Goal: Information Seeking & Learning: Learn about a topic

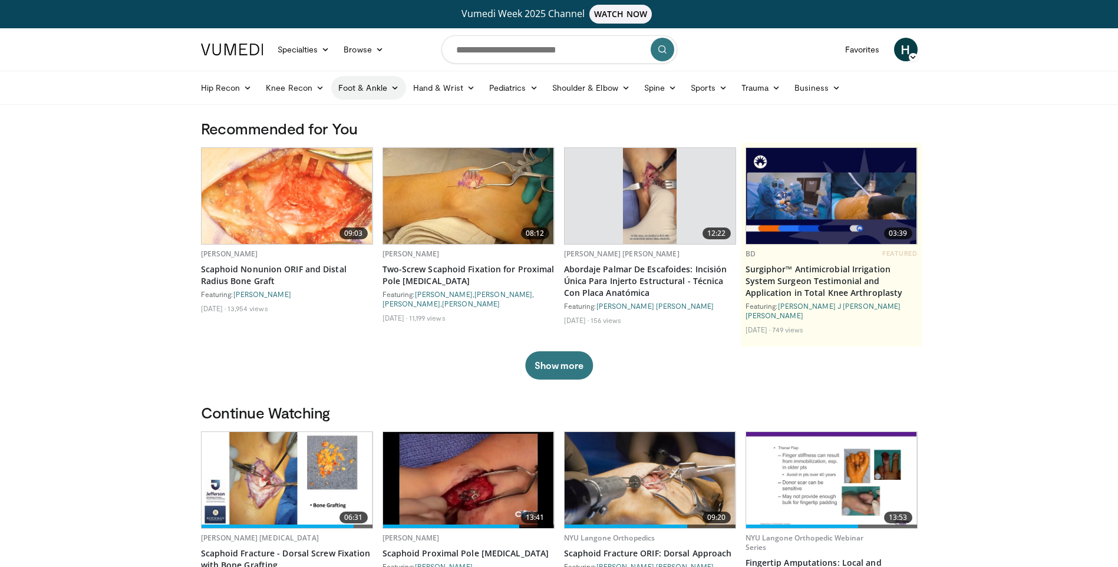
click at [369, 89] on link "Foot & Ankle" at bounding box center [368, 88] width 75 height 24
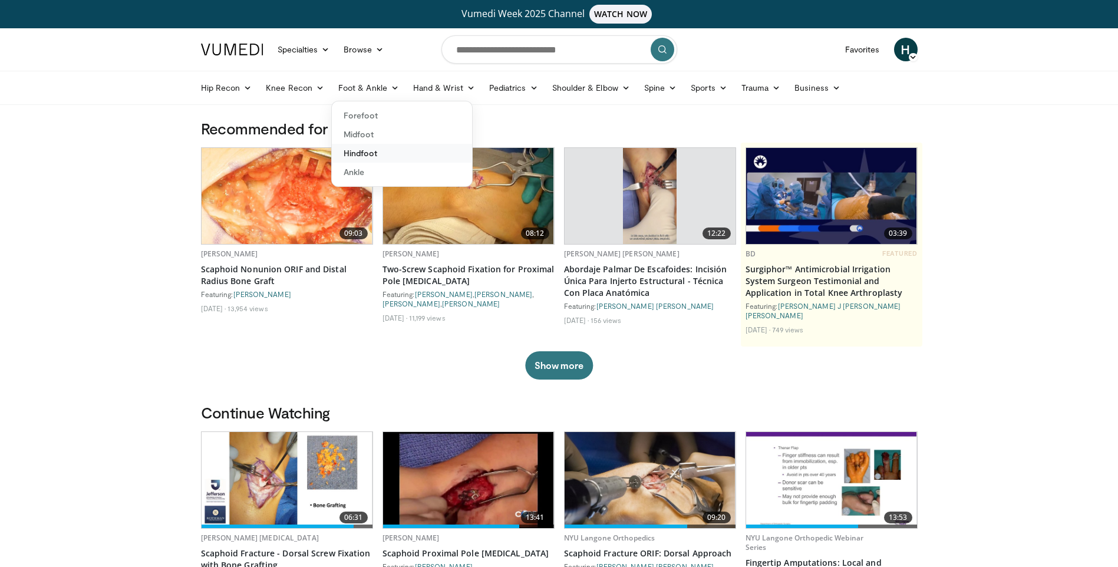
drag, startPoint x: 365, startPoint y: 150, endPoint x: 392, endPoint y: 184, distance: 42.8
click at [366, 151] on link "Hindfoot" at bounding box center [402, 153] width 140 height 19
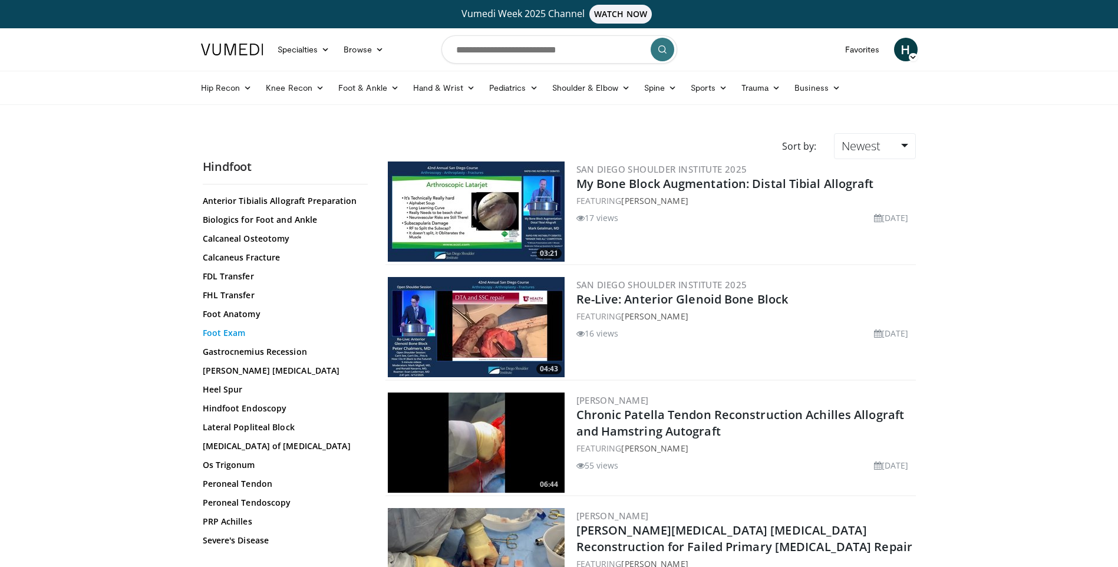
scroll to position [203, 0]
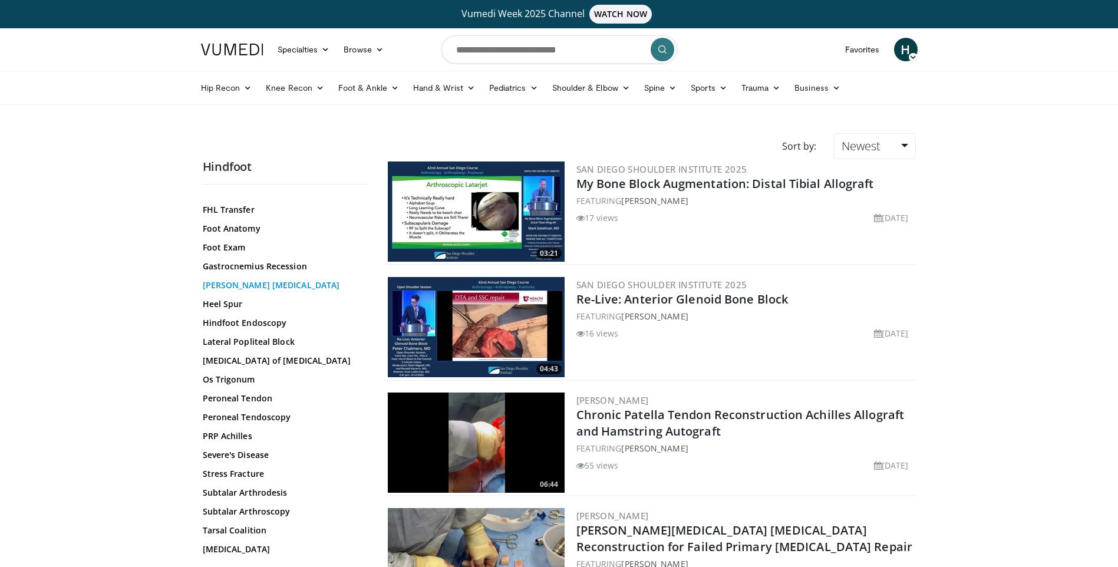
click at [244, 284] on link "Haglund Deformity" at bounding box center [282, 285] width 159 height 12
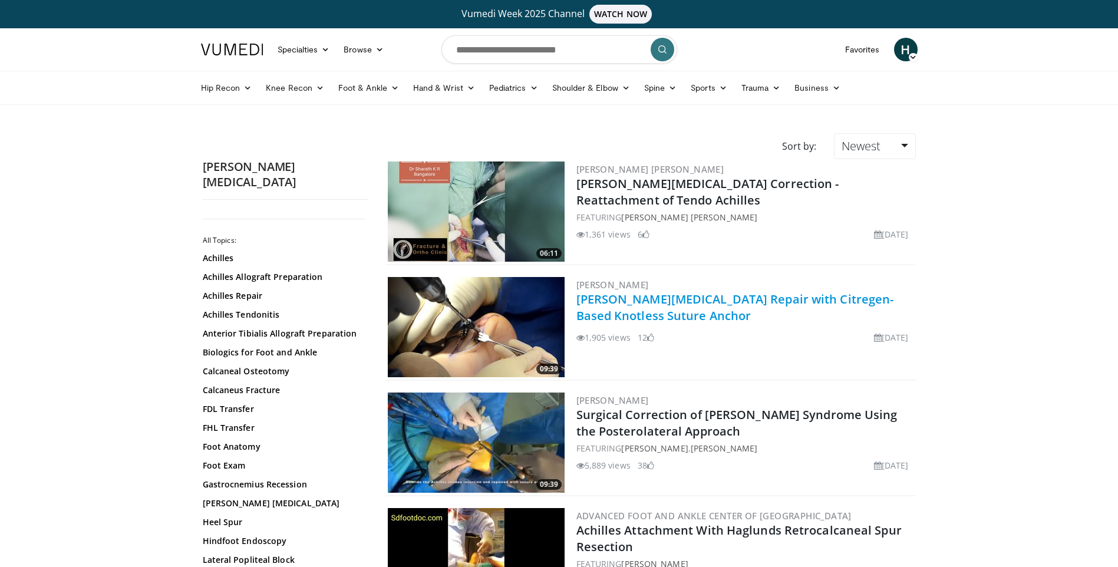
click at [677, 302] on link "Haglund's Deformity Repair with Citregen-Based Knotless Suture Anchor" at bounding box center [736, 307] width 318 height 32
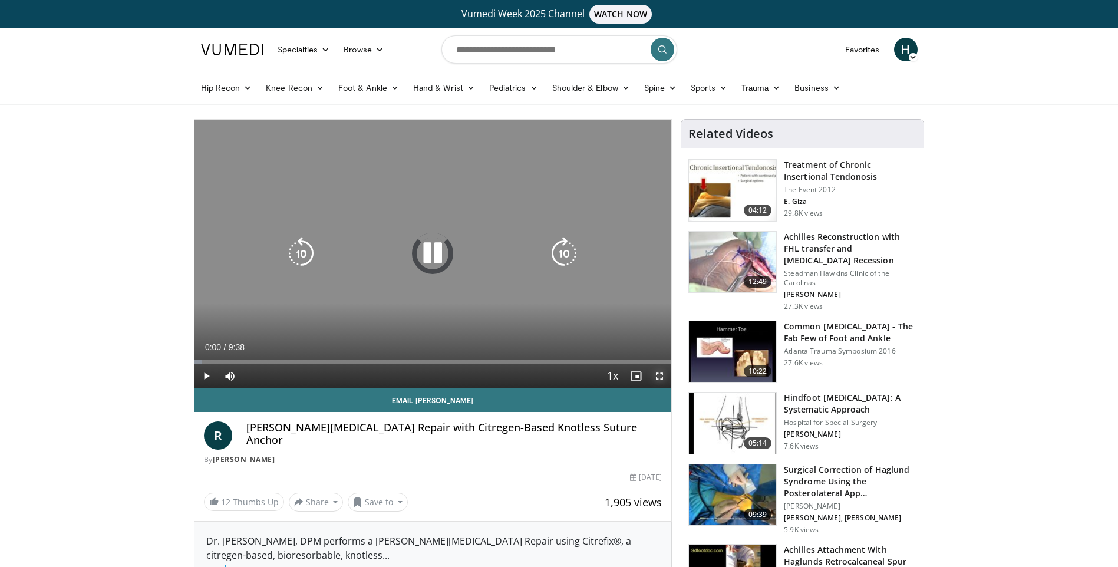
drag, startPoint x: 654, startPoint y: 376, endPoint x: 689, endPoint y: 409, distance: 47.6
click at [654, 376] on span "Video Player" at bounding box center [660, 376] width 24 height 24
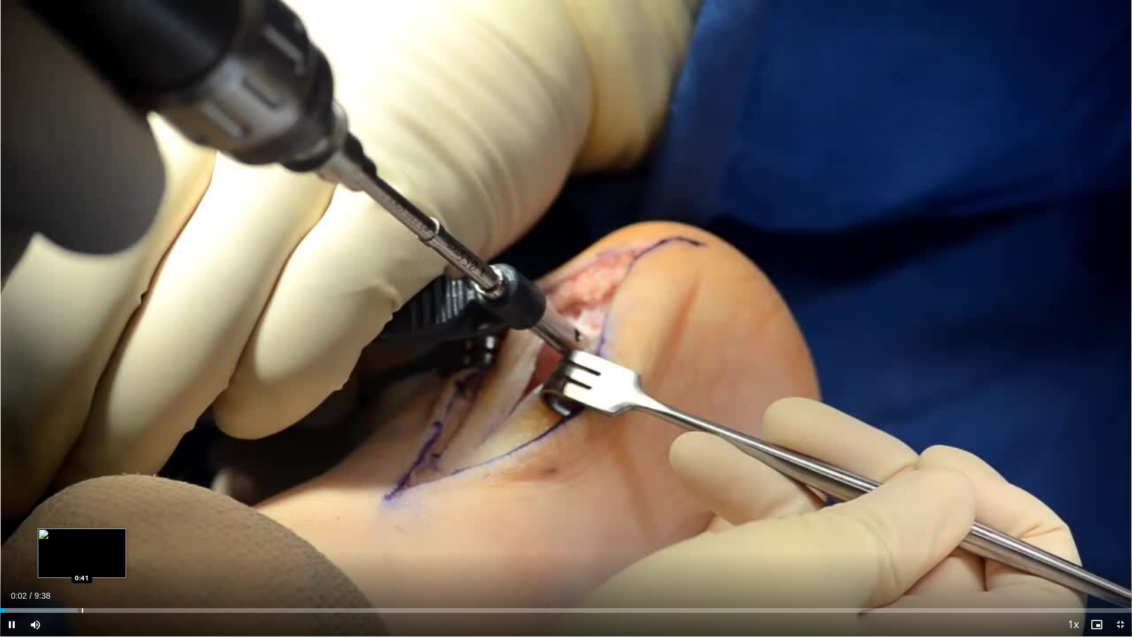
click at [82, 567] on div "Progress Bar" at bounding box center [82, 610] width 1 height 5
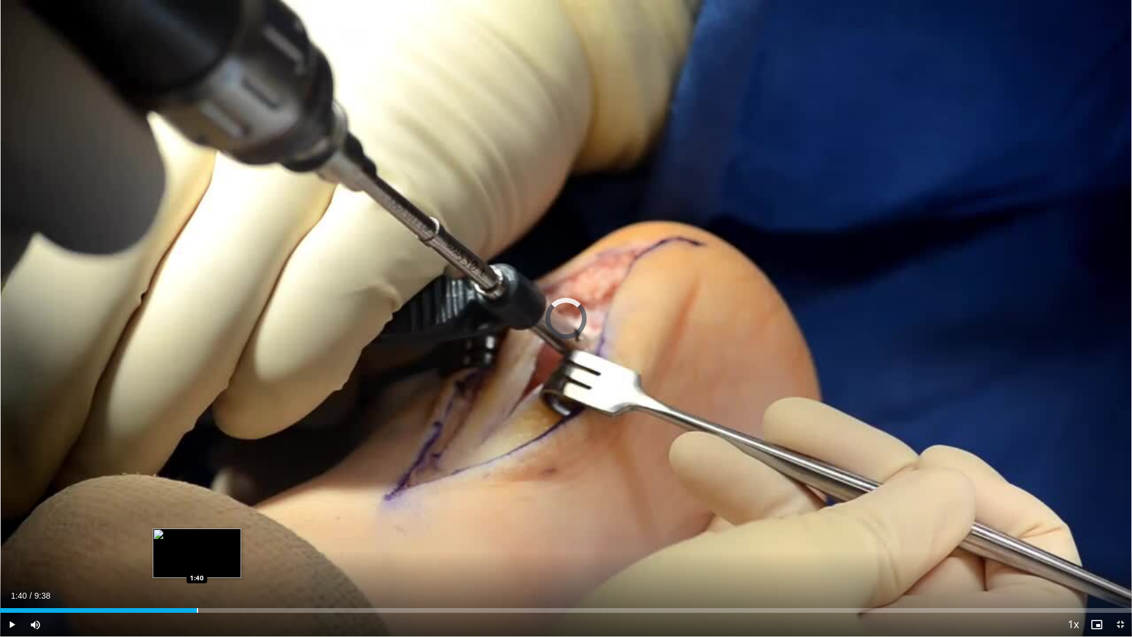
click at [197, 567] on div "Progress Bar" at bounding box center [197, 610] width 1 height 5
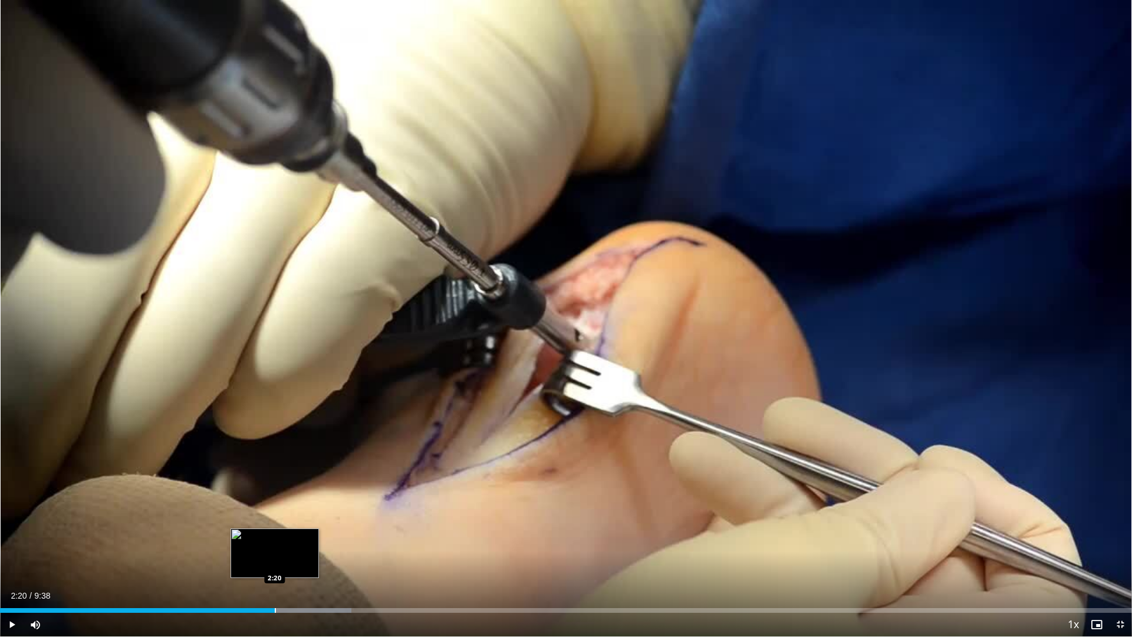
click at [275, 567] on div "Loaded : 31.04% 1:51 2:20" at bounding box center [566, 606] width 1132 height 11
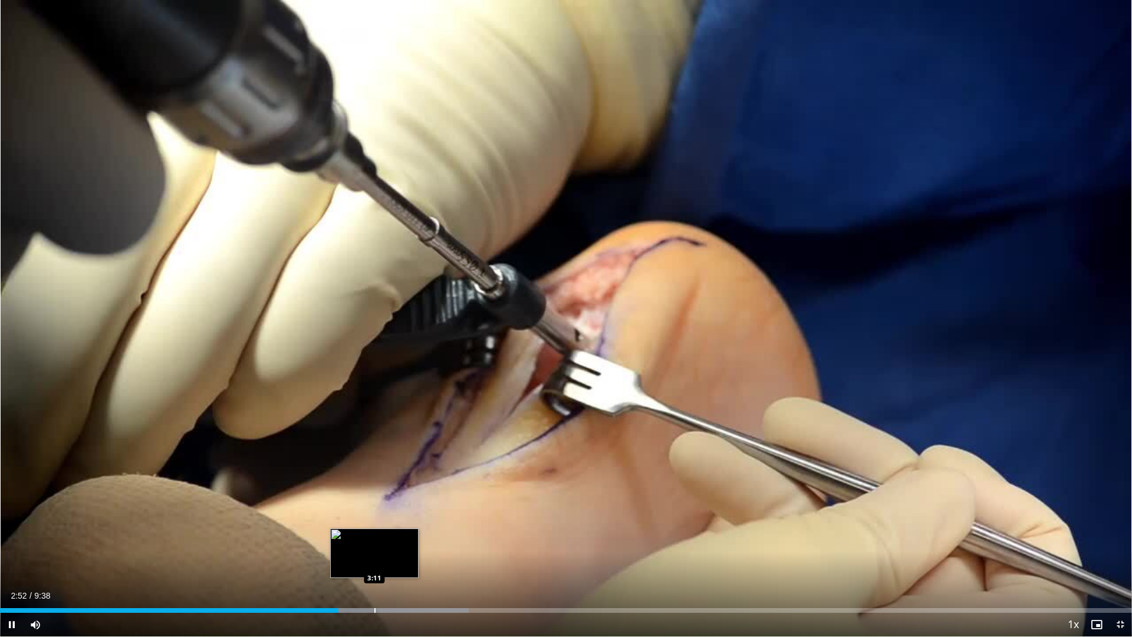
click at [374, 567] on div "Progress Bar" at bounding box center [374, 610] width 1 height 5
click at [414, 567] on div "Loaded : 44.84% 3:13 3:31" at bounding box center [566, 606] width 1132 height 11
click at [400, 567] on div "Progress Bar" at bounding box center [400, 610] width 1 height 5
click at [360, 567] on div "Current Time 3:30 / Duration 9:38 Pause Skip Backward Skip Forward Mute 0% Load…" at bounding box center [566, 625] width 1132 height 24
click at [358, 567] on div "Progress Bar" at bounding box center [358, 610] width 1 height 5
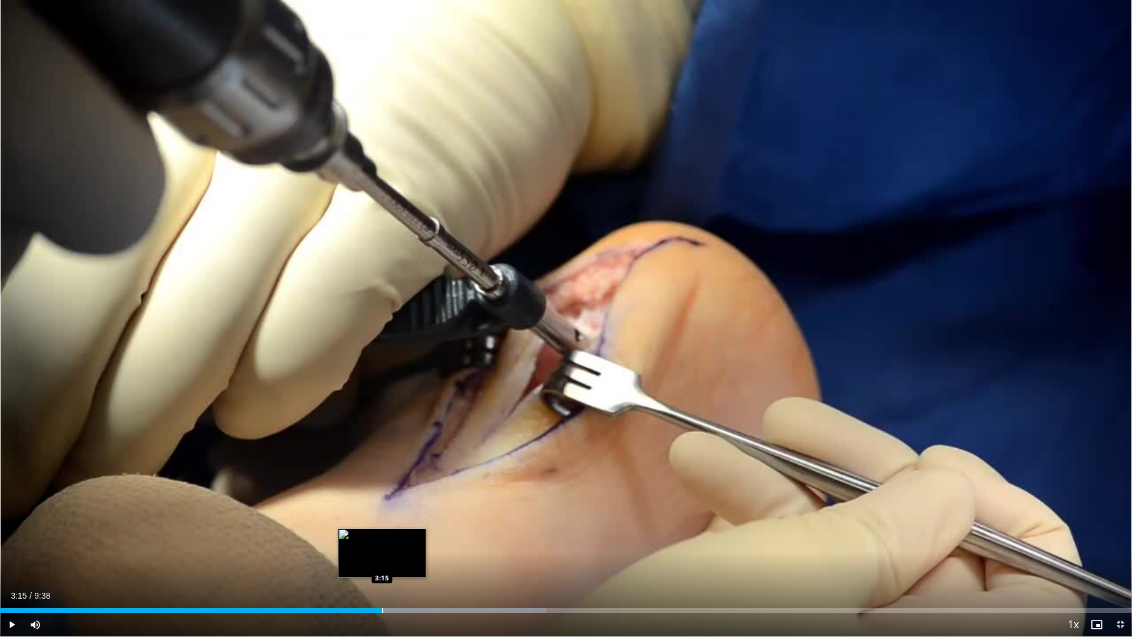
click at [382, 567] on div "Progress Bar" at bounding box center [382, 610] width 1 height 5
click at [420, 567] on div "Progress Bar" at bounding box center [420, 610] width 1 height 5
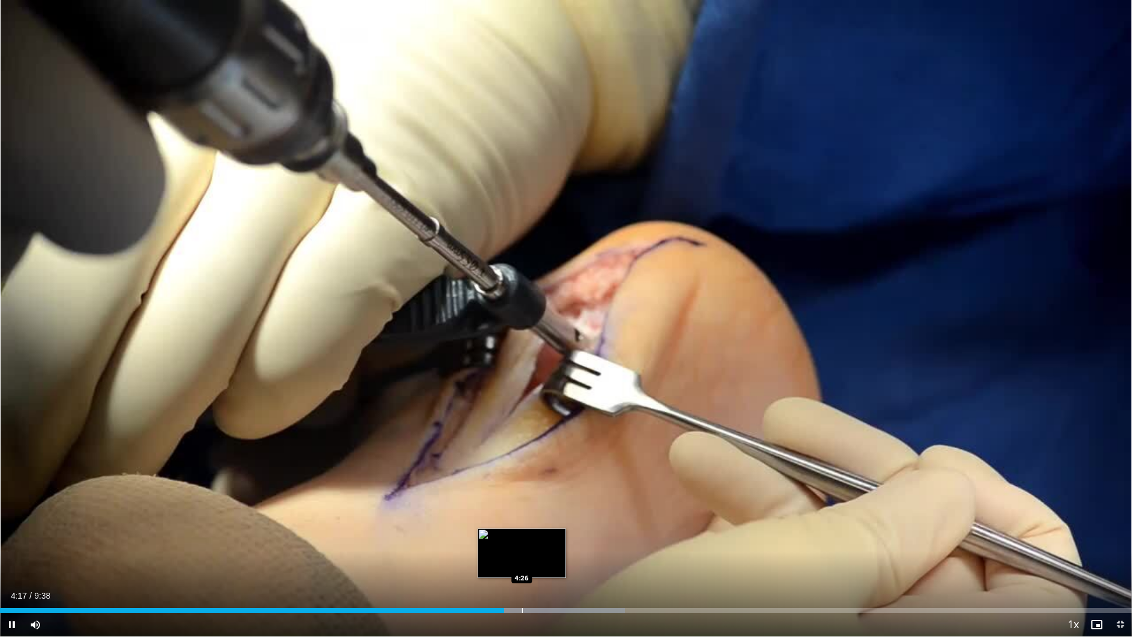
click at [522, 567] on div "Progress Bar" at bounding box center [522, 610] width 1 height 5
click at [544, 567] on div "Progress Bar" at bounding box center [544, 610] width 1 height 5
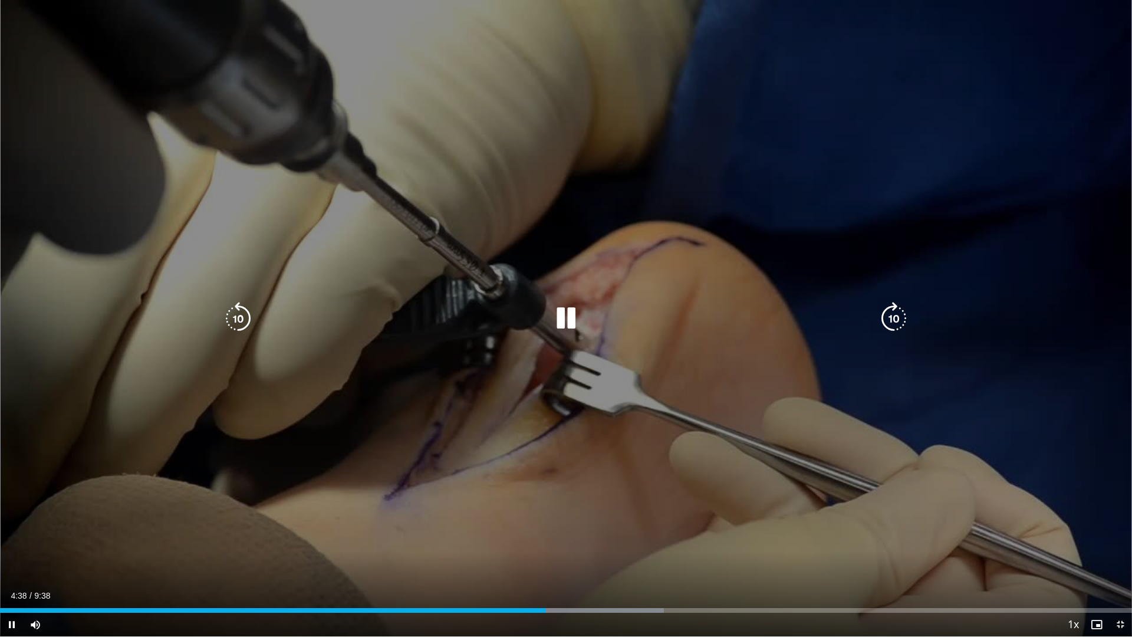
click at [574, 567] on div "Loaded : 58.64% 4:39 5:03" at bounding box center [566, 610] width 1132 height 5
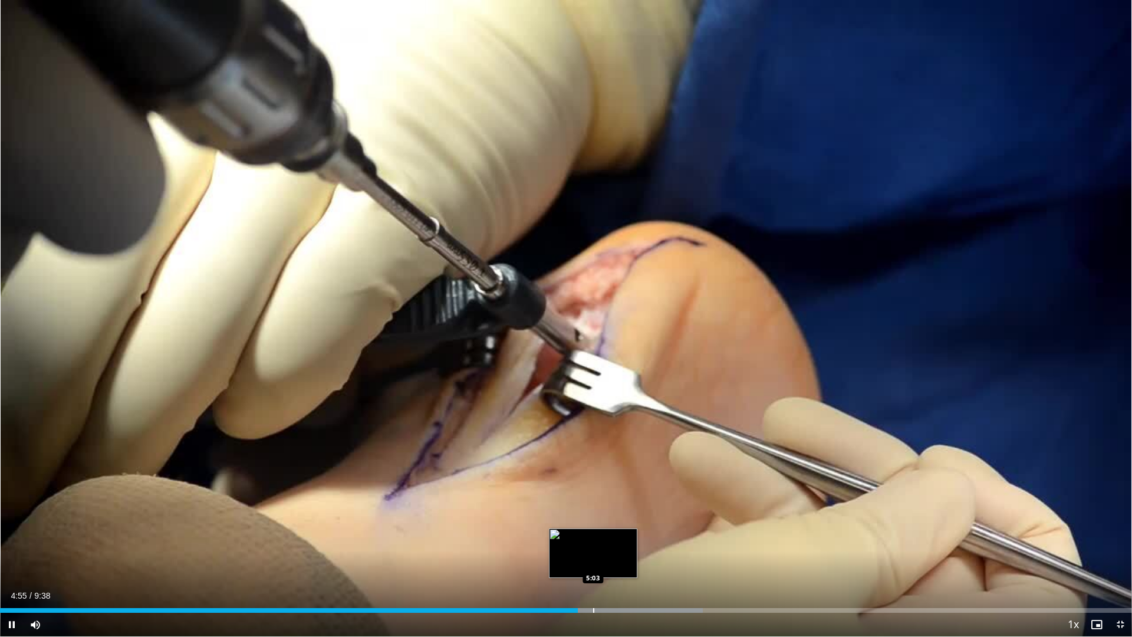
click at [593, 567] on div "Progress Bar" at bounding box center [593, 610] width 1 height 5
drag, startPoint x: 624, startPoint y: 609, endPoint x: 631, endPoint y: 608, distance: 7.1
click at [624, 567] on div "Progress Bar" at bounding box center [623, 610] width 1 height 5
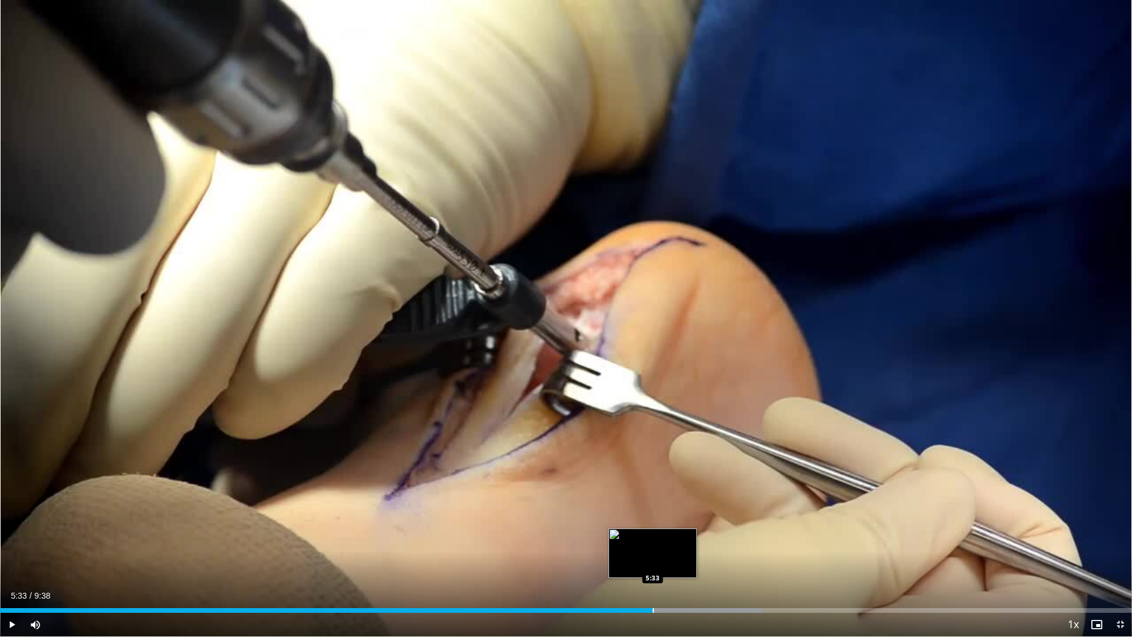
click at [653, 567] on div "Progress Bar" at bounding box center [653, 610] width 1 height 5
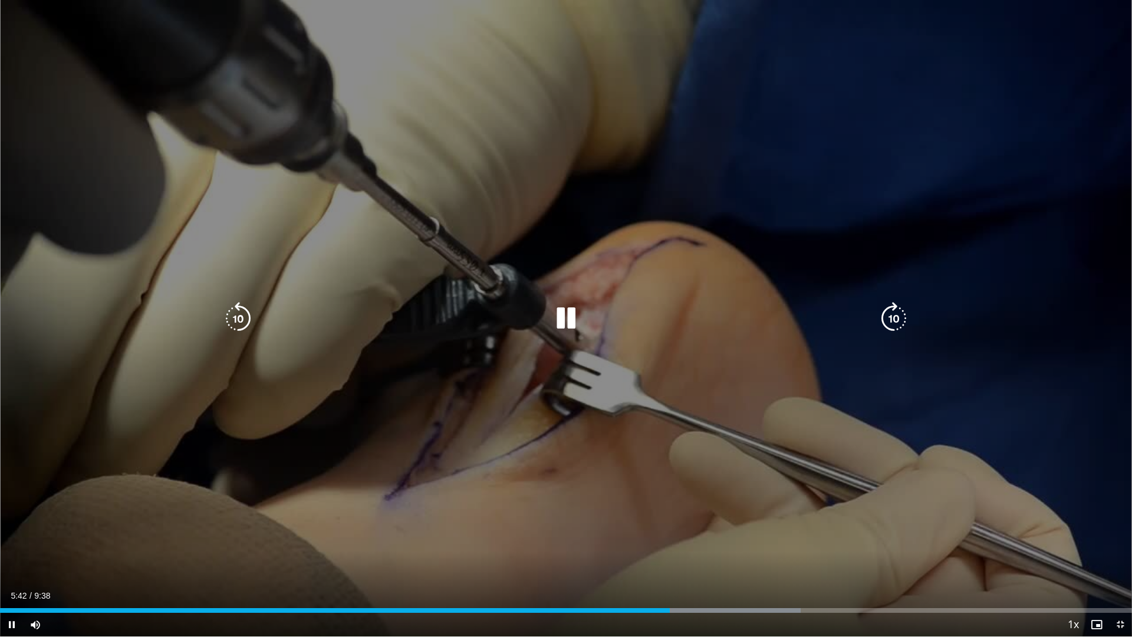
click at [691, 567] on div "10 seconds Tap to unmute" at bounding box center [566, 318] width 1132 height 636
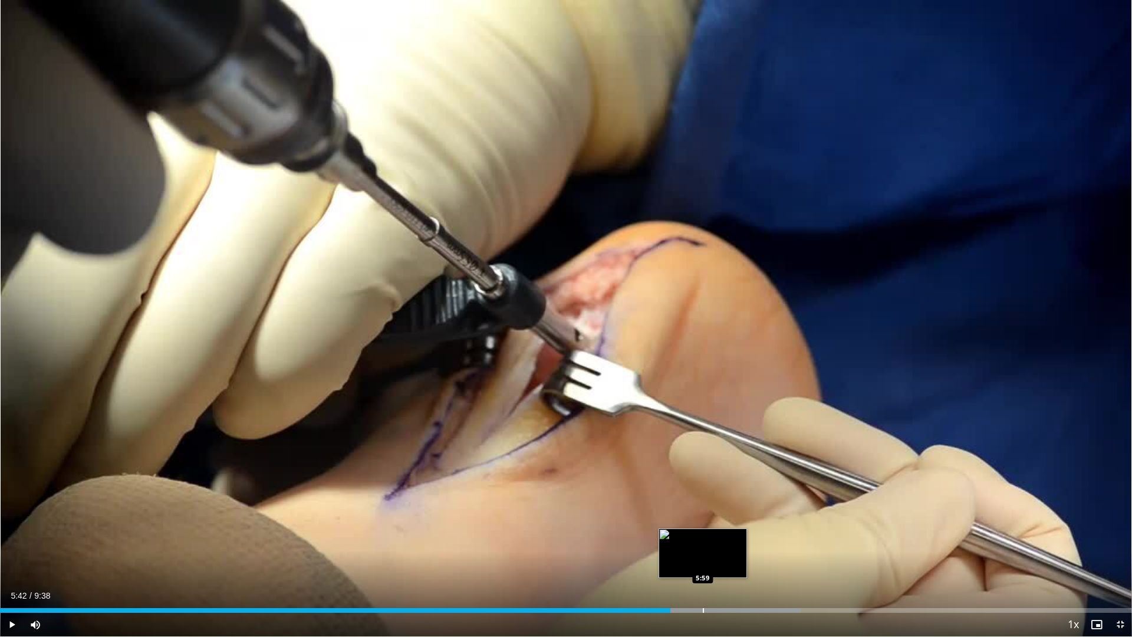
click at [703, 567] on div "Progress Bar" at bounding box center [703, 610] width 1 height 5
click at [734, 567] on div "Progress Bar" at bounding box center [734, 610] width 176 height 5
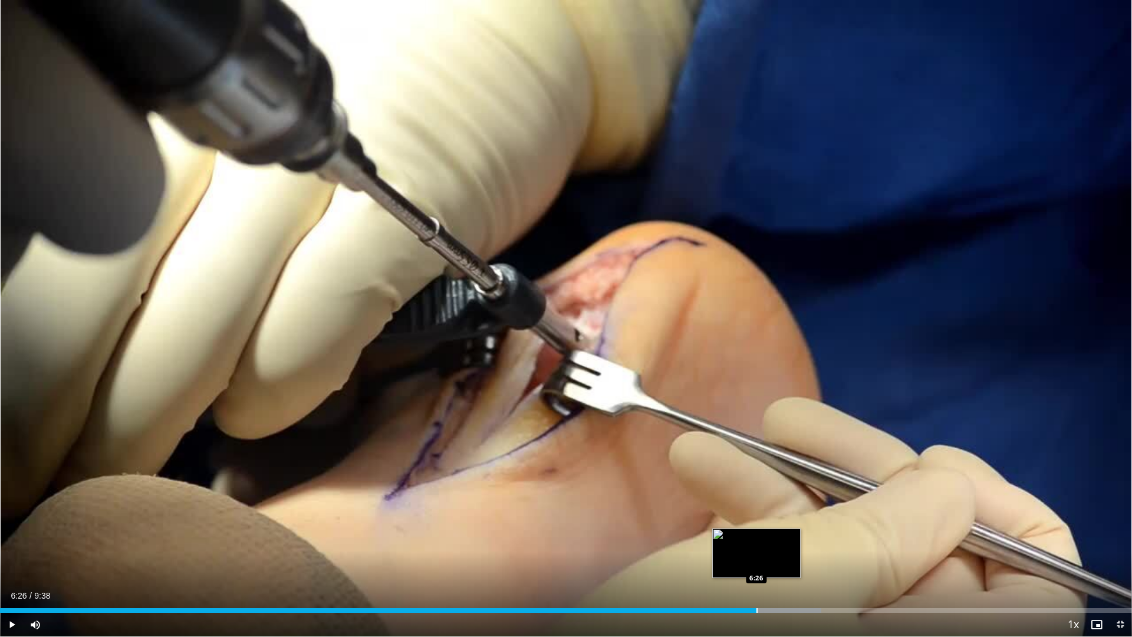
click at [756, 567] on div "Progress Bar" at bounding box center [756, 610] width 1 height 5
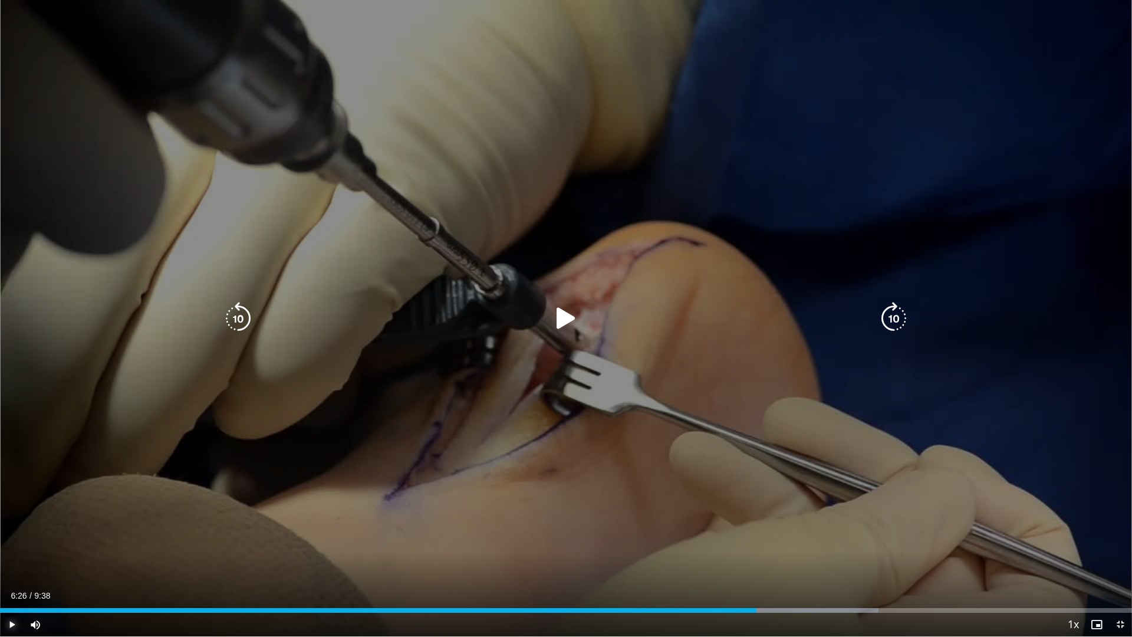
drag, startPoint x: 12, startPoint y: 620, endPoint x: 108, endPoint y: 601, distance: 97.9
click at [12, 567] on span "Video Player" at bounding box center [12, 625] width 24 height 24
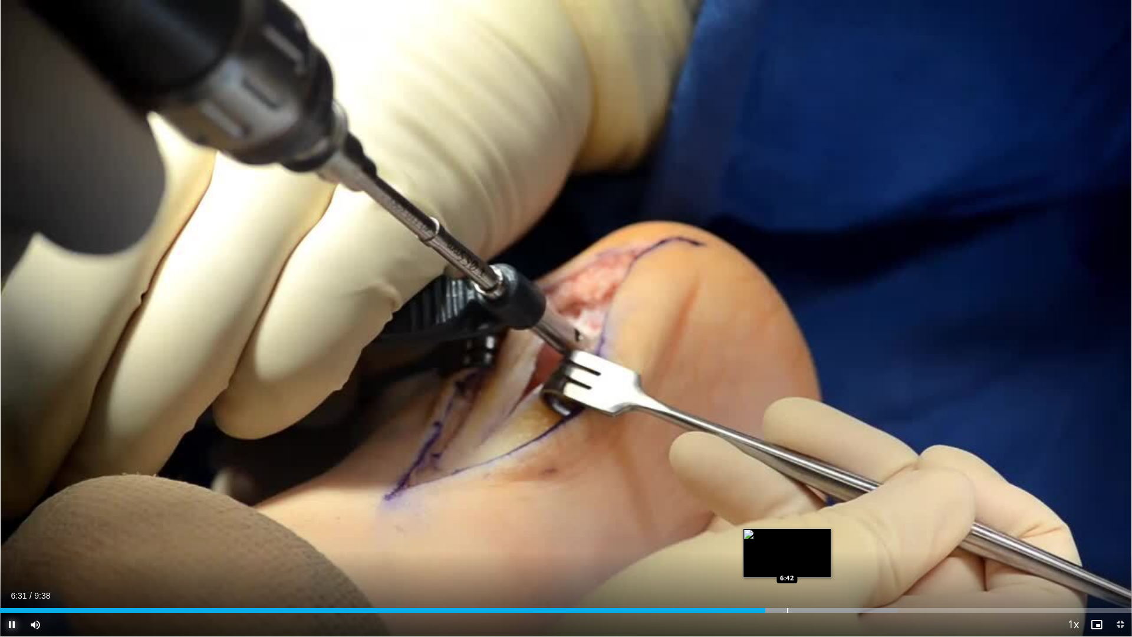
click at [787, 567] on div "Progress Bar" at bounding box center [787, 610] width 1 height 5
click at [835, 567] on div "Progress Bar" at bounding box center [825, 610] width 186 height 5
click at [817, 567] on div "Loaded : 84.66% 7:10 6:57" at bounding box center [566, 606] width 1132 height 11
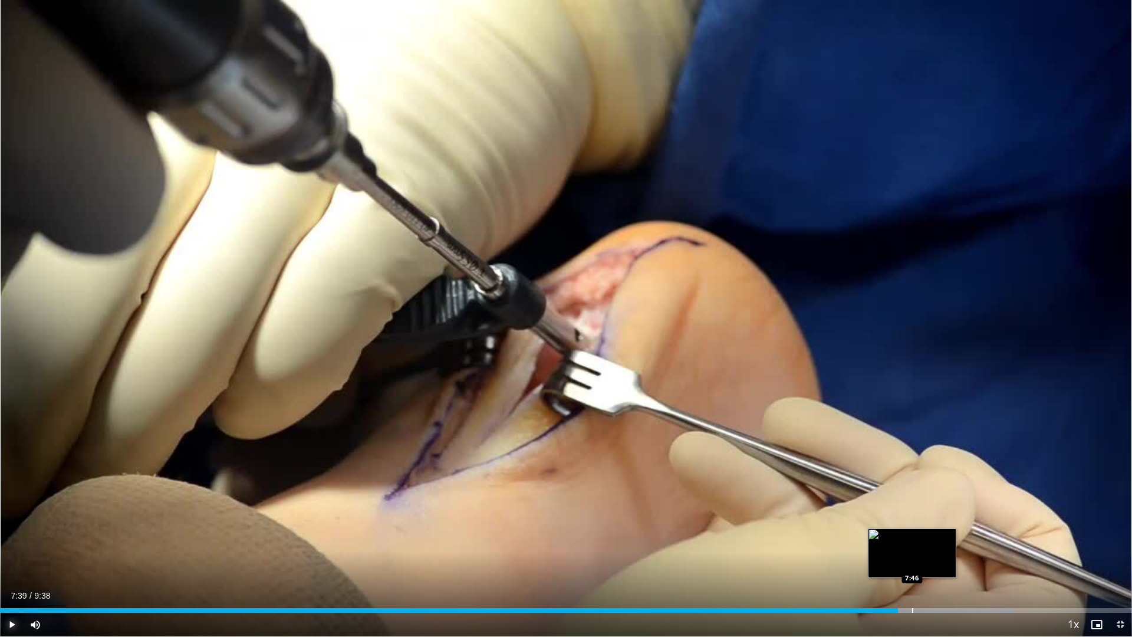
click at [912, 567] on div "Progress Bar" at bounding box center [912, 610] width 1 height 5
click at [939, 567] on div "Progress Bar" at bounding box center [939, 610] width 1 height 5
click at [962, 567] on div "Current Time 8:05 / Duration 9:38 Pause Skip Backward Skip Forward Mute 0% Load…" at bounding box center [566, 625] width 1132 height 24
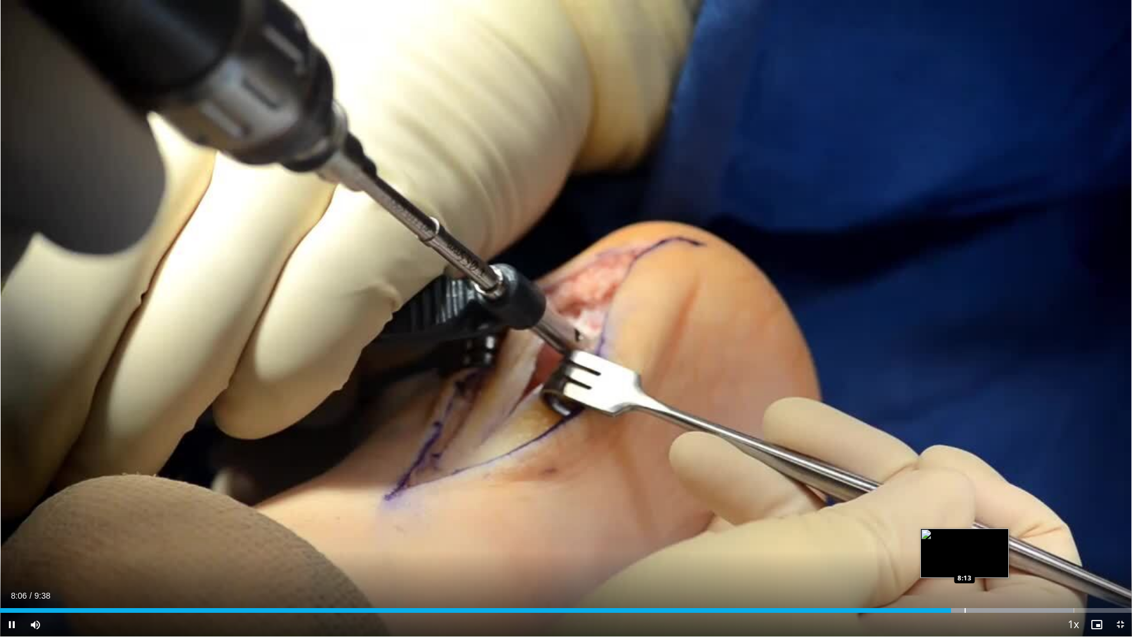
click at [965, 567] on div "Progress Bar" at bounding box center [965, 610] width 1 height 5
click at [979, 567] on div "Loaded : 96.59% 8:15 8:19" at bounding box center [566, 606] width 1132 height 11
click at [998, 567] on div "Loaded : 96.59% 8:21 8:28" at bounding box center [566, 606] width 1132 height 11
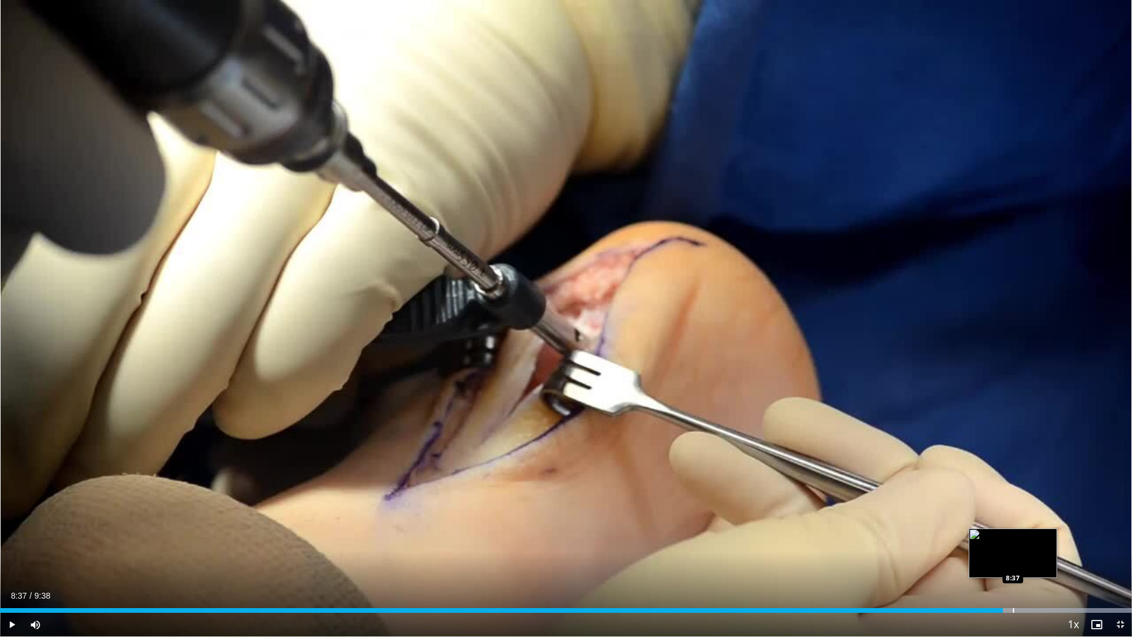
click at [1013, 567] on div "Progress Bar" at bounding box center [1013, 610] width 1 height 5
click at [1044, 567] on div "Progress Bar" at bounding box center [1044, 610] width 1 height 5
click at [1062, 567] on div "Progress Bar" at bounding box center [1062, 610] width 1 height 5
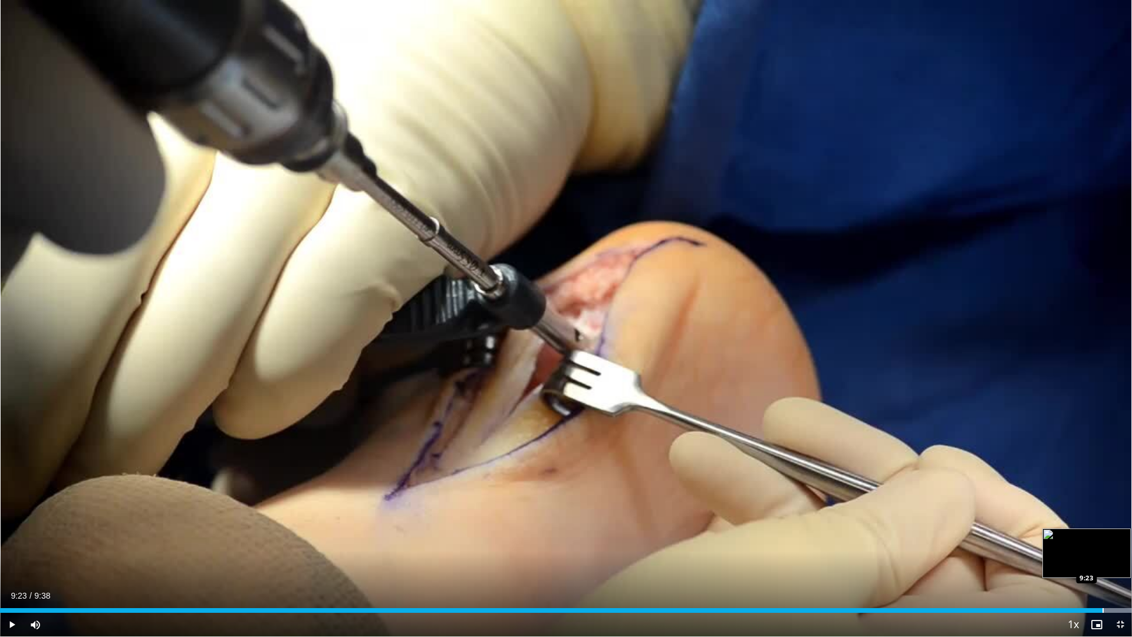
click at [1103, 567] on div "Progress Bar" at bounding box center [1103, 610] width 1 height 5
click at [1111, 567] on div "Progress Bar" at bounding box center [1111, 610] width 1 height 5
click at [1118, 567] on div "Progress Bar" at bounding box center [1118, 610] width 1 height 5
